Goal: Ask a question

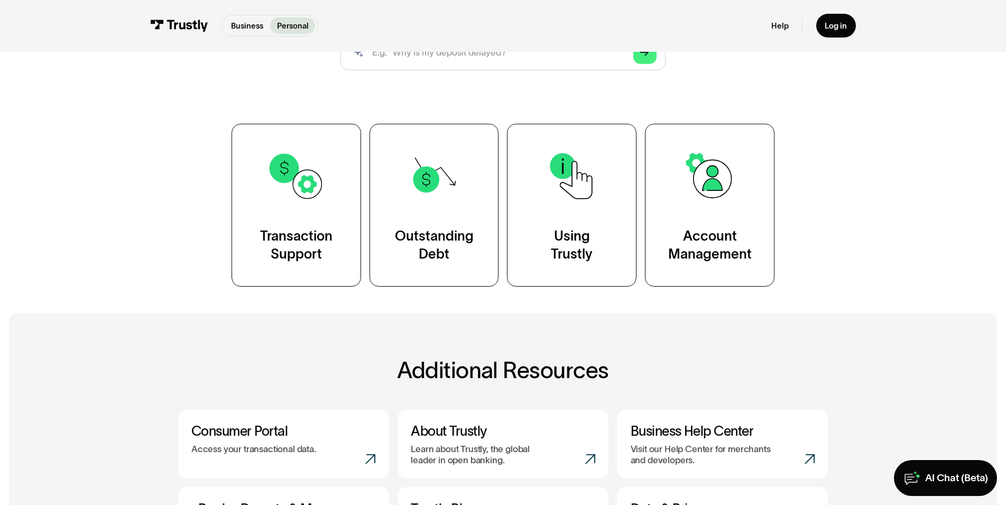
scroll to position [159, 0]
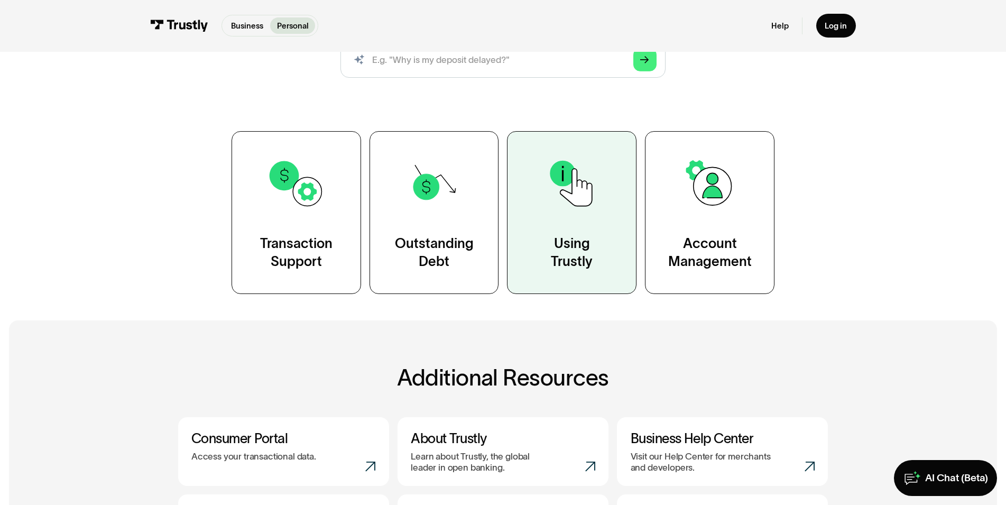
click at [564, 249] on div "Using Trustly" at bounding box center [572, 253] width 42 height 36
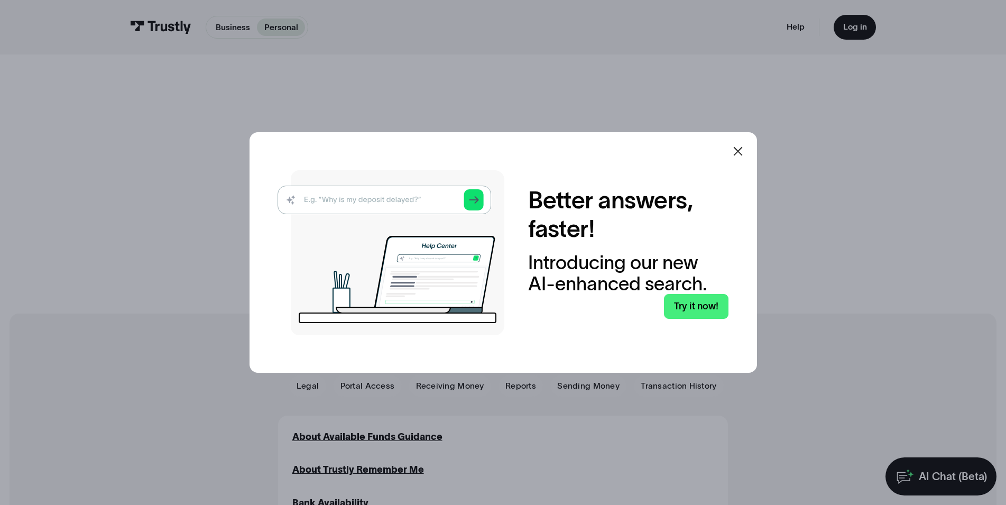
click at [743, 149] on icon at bounding box center [738, 151] width 13 height 13
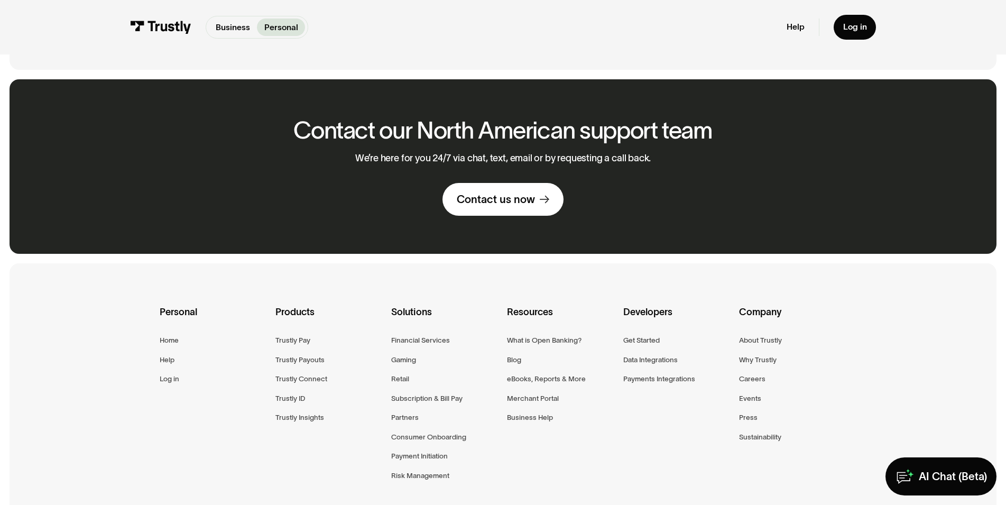
scroll to position [1480, 0]
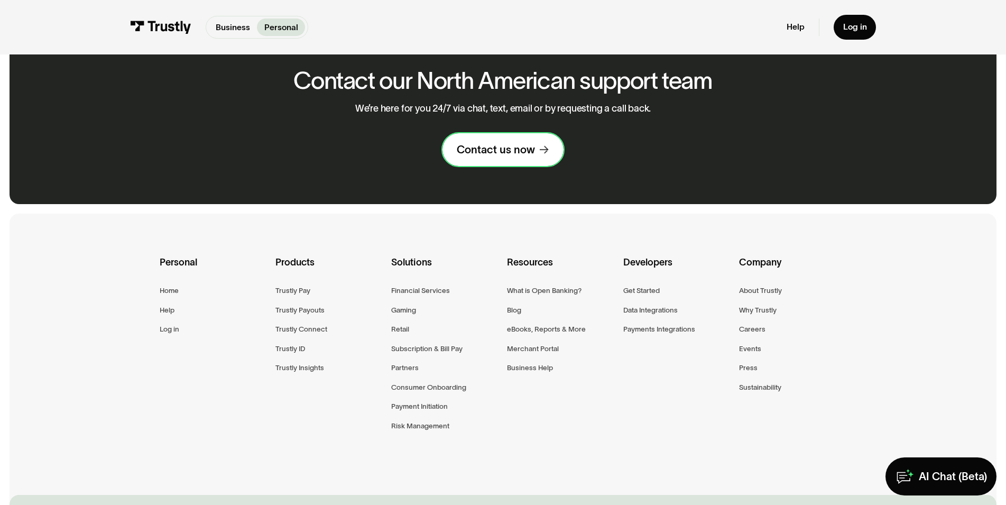
click at [493, 156] on div "Contact us now" at bounding box center [496, 150] width 78 height 14
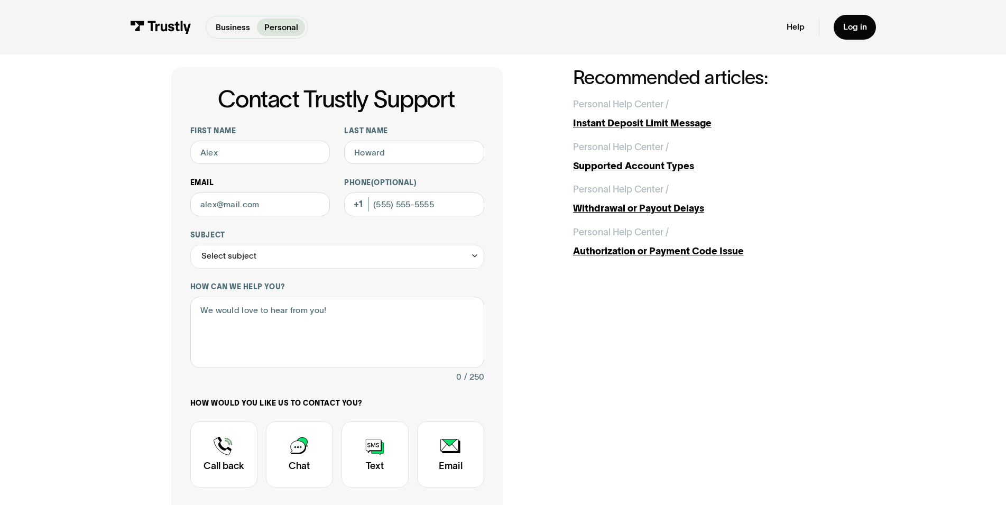
scroll to position [211, 0]
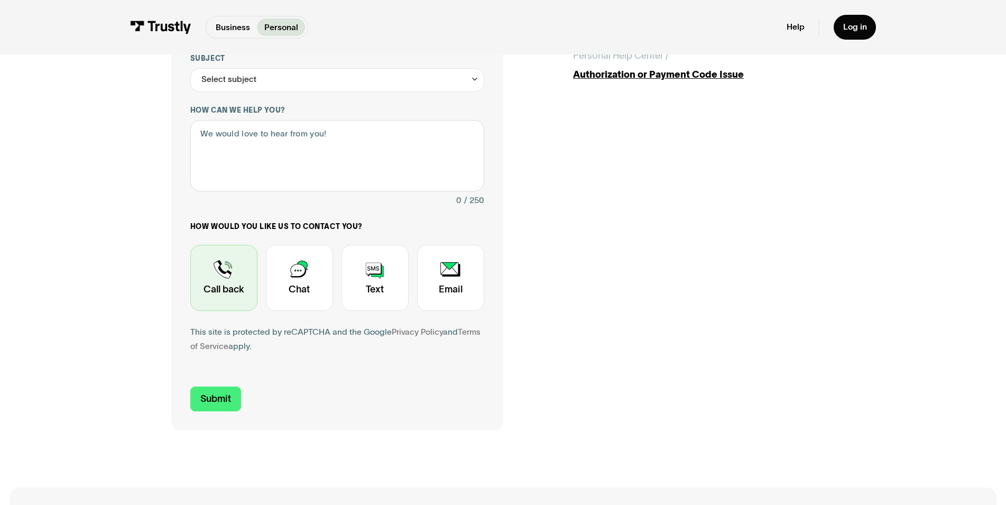
click at [225, 276] on div "Contact Trustly Support" at bounding box center [223, 278] width 67 height 66
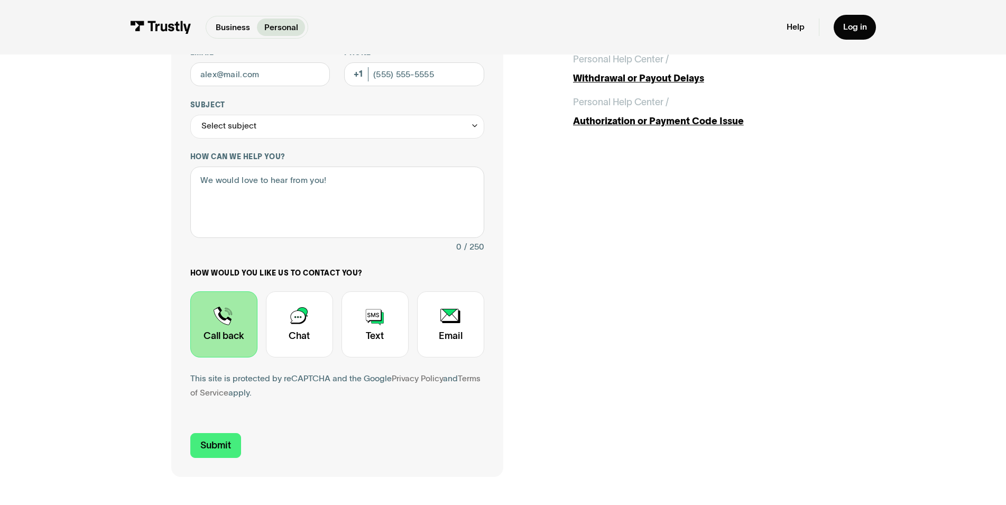
scroll to position [0, 0]
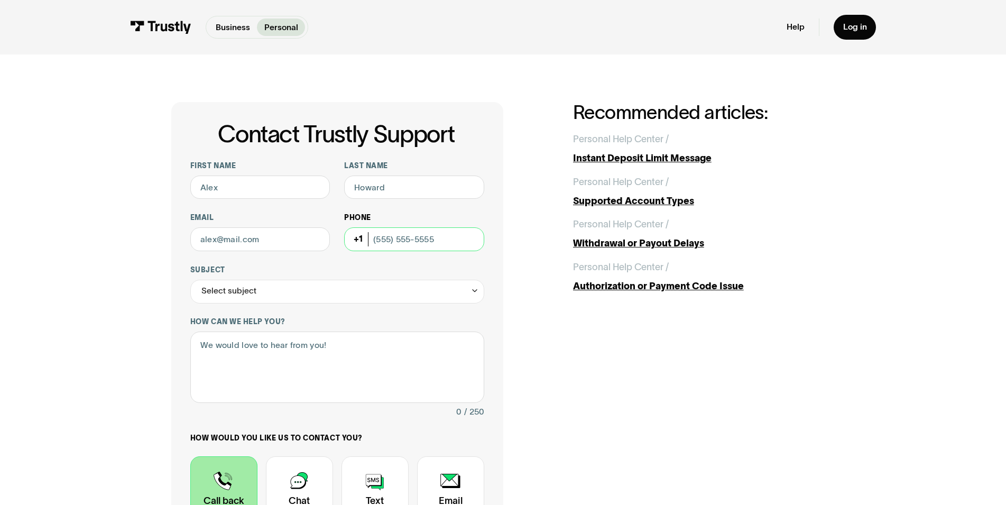
click at [452, 244] on input "Phone (Optional)" at bounding box center [414, 239] width 140 height 24
click at [436, 238] on input "Phone (Optional)" at bounding box center [414, 239] width 140 height 24
type input "5"
